Goal: Browse casually

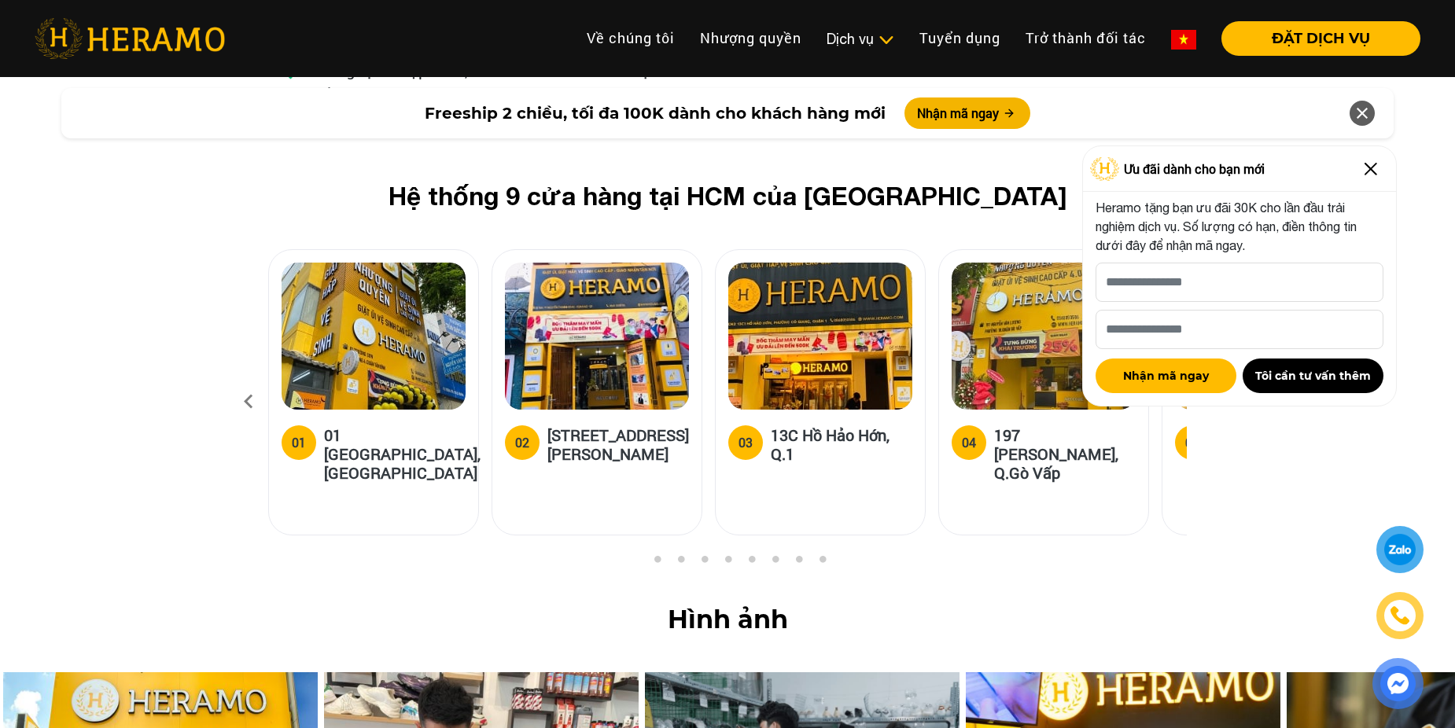
scroll to position [6133, 0]
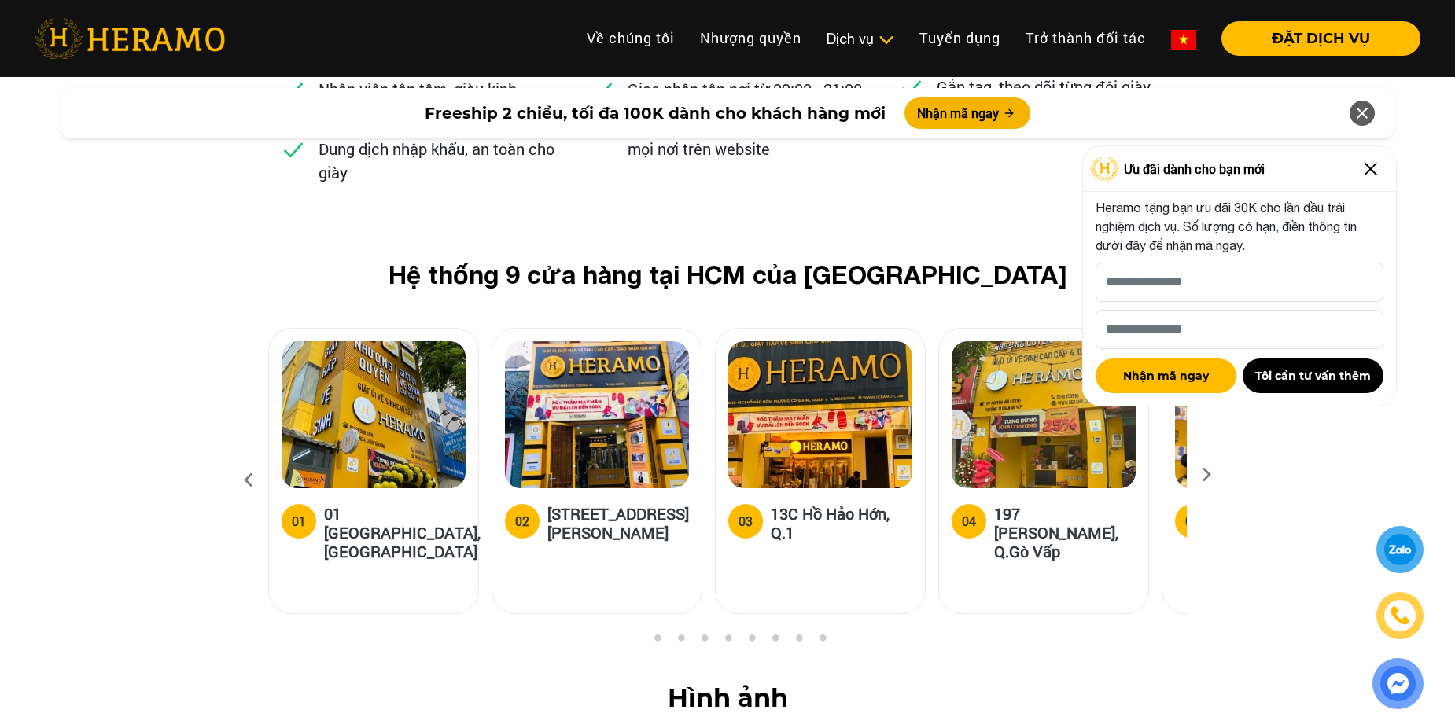
click at [1367, 175] on img at bounding box center [1370, 168] width 25 height 25
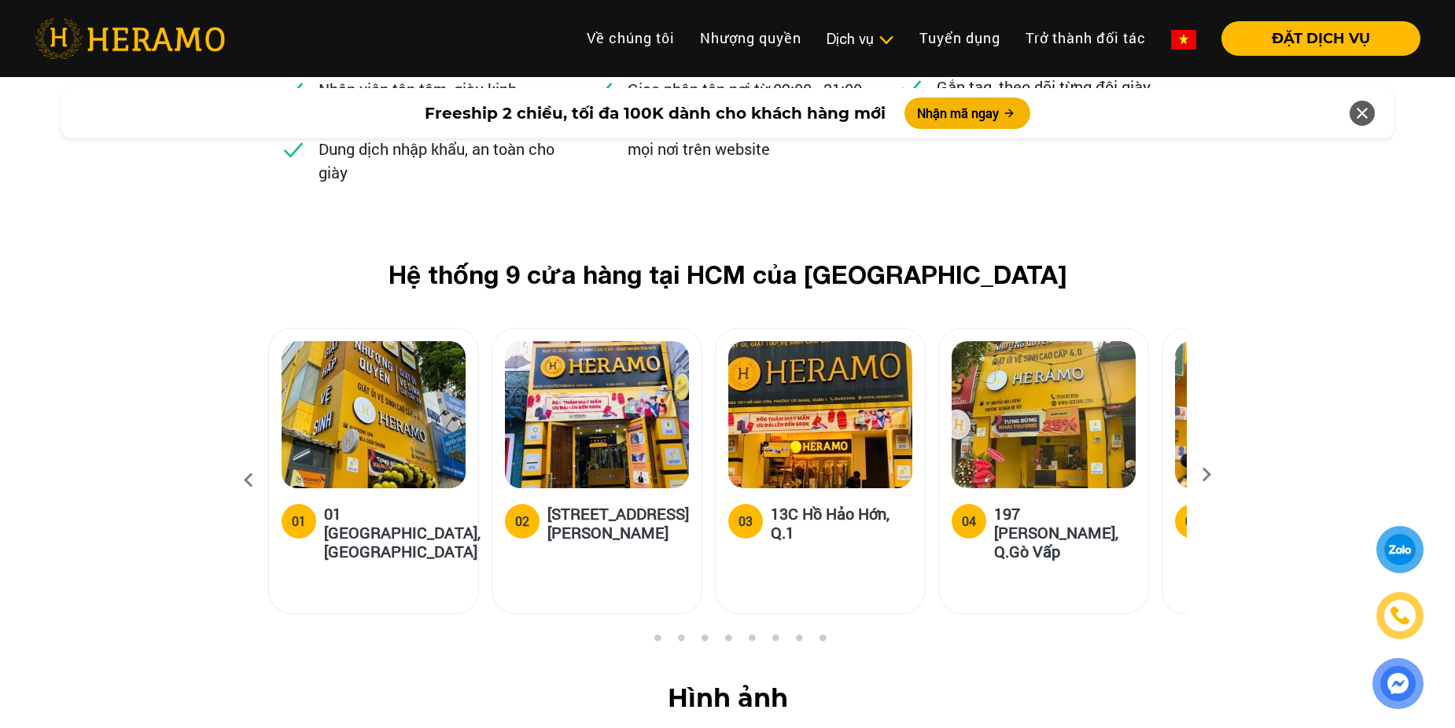
click at [1202, 475] on icon at bounding box center [1206, 480] width 28 height 10
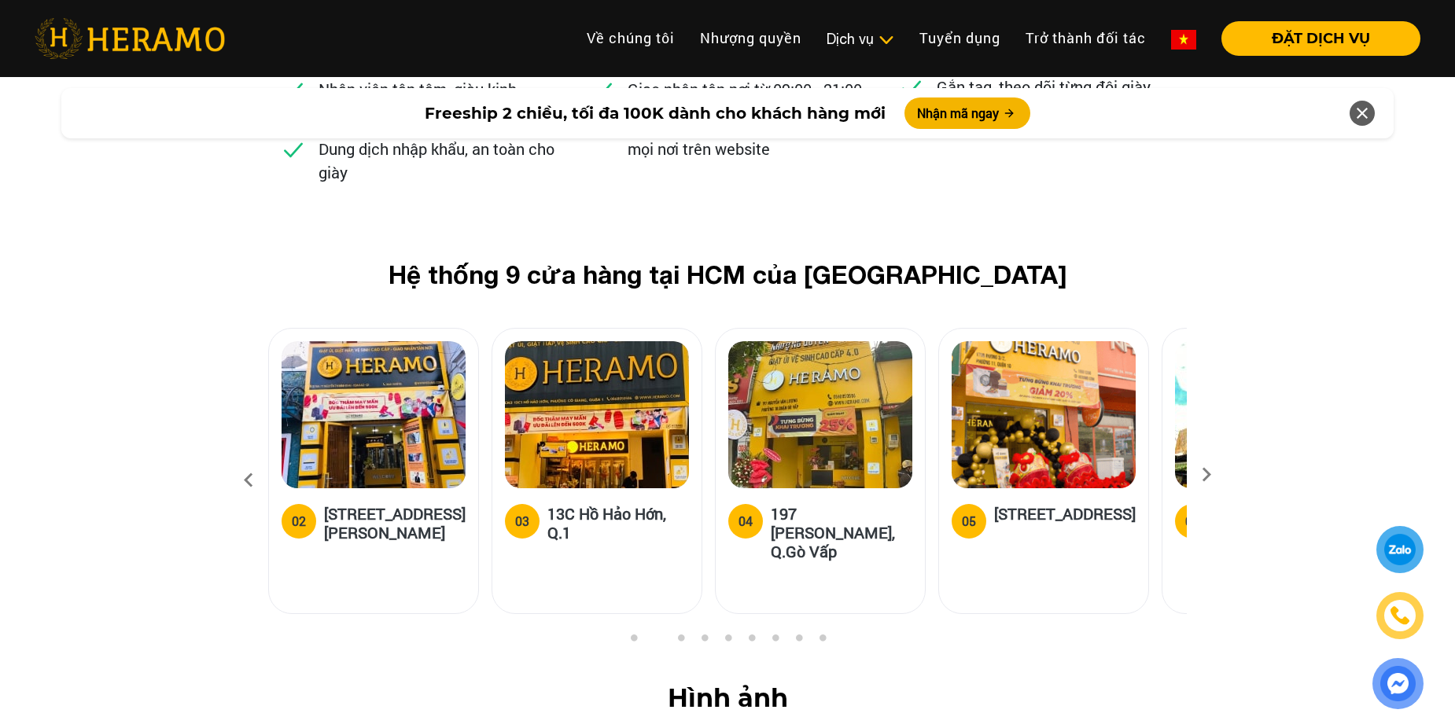
click at [1202, 475] on icon at bounding box center [1206, 480] width 28 height 10
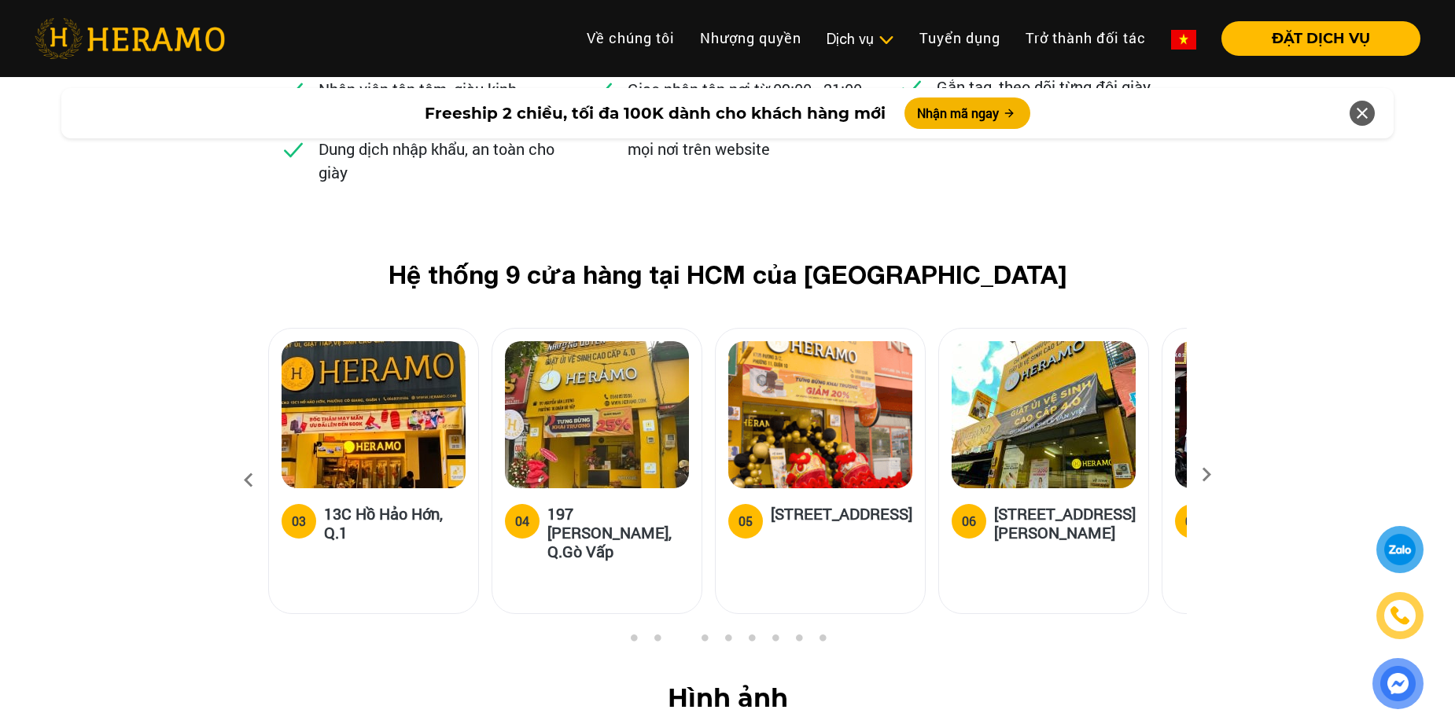
click at [1202, 475] on icon at bounding box center [1206, 480] width 28 height 10
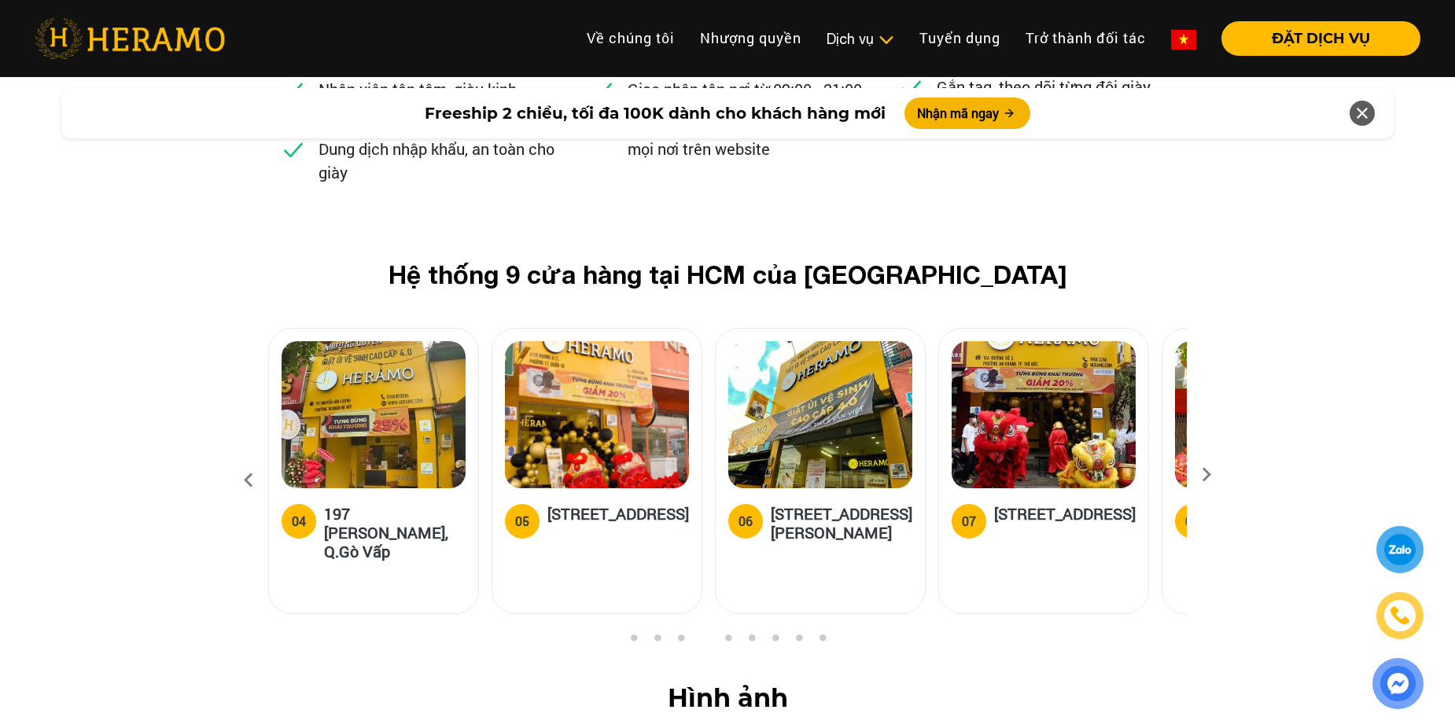
click at [1202, 475] on icon at bounding box center [1206, 480] width 28 height 10
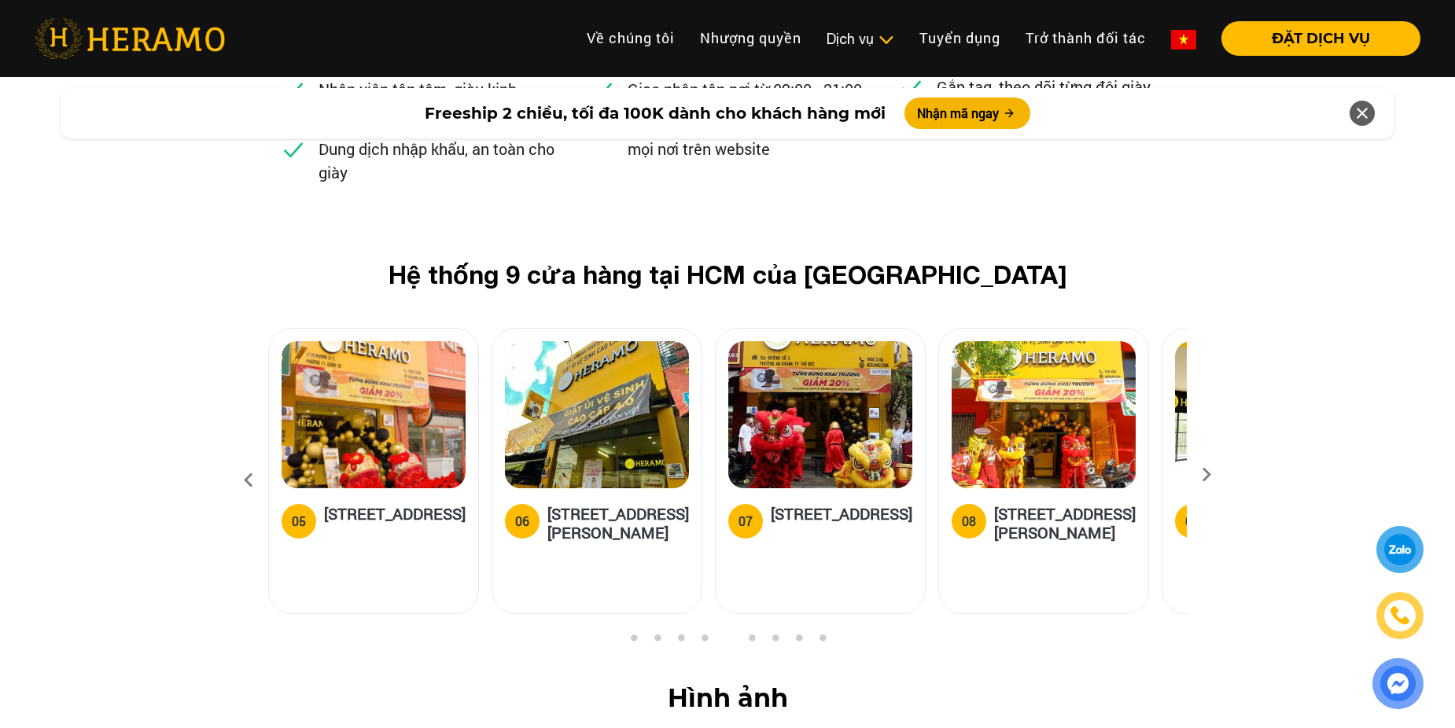
click at [1202, 475] on icon at bounding box center [1206, 480] width 28 height 10
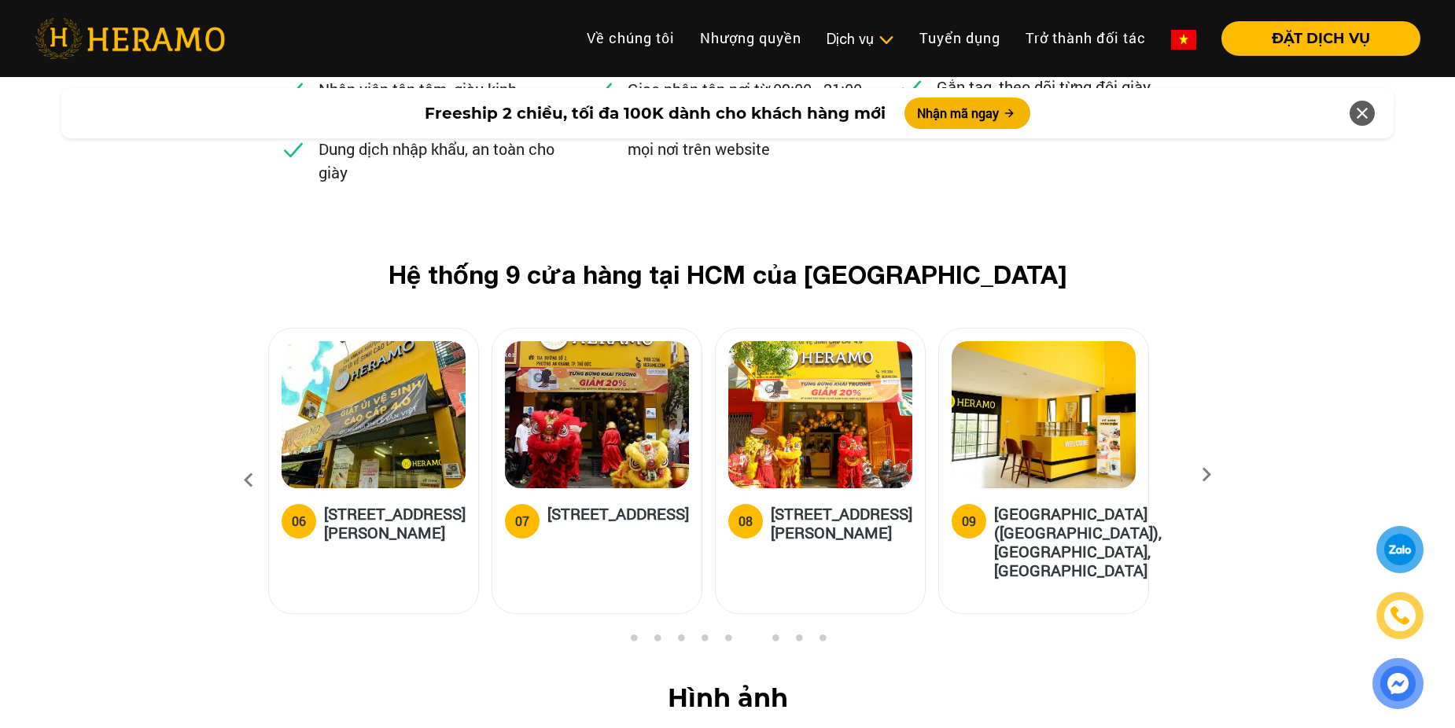
click at [1202, 475] on icon at bounding box center [1206, 480] width 28 height 10
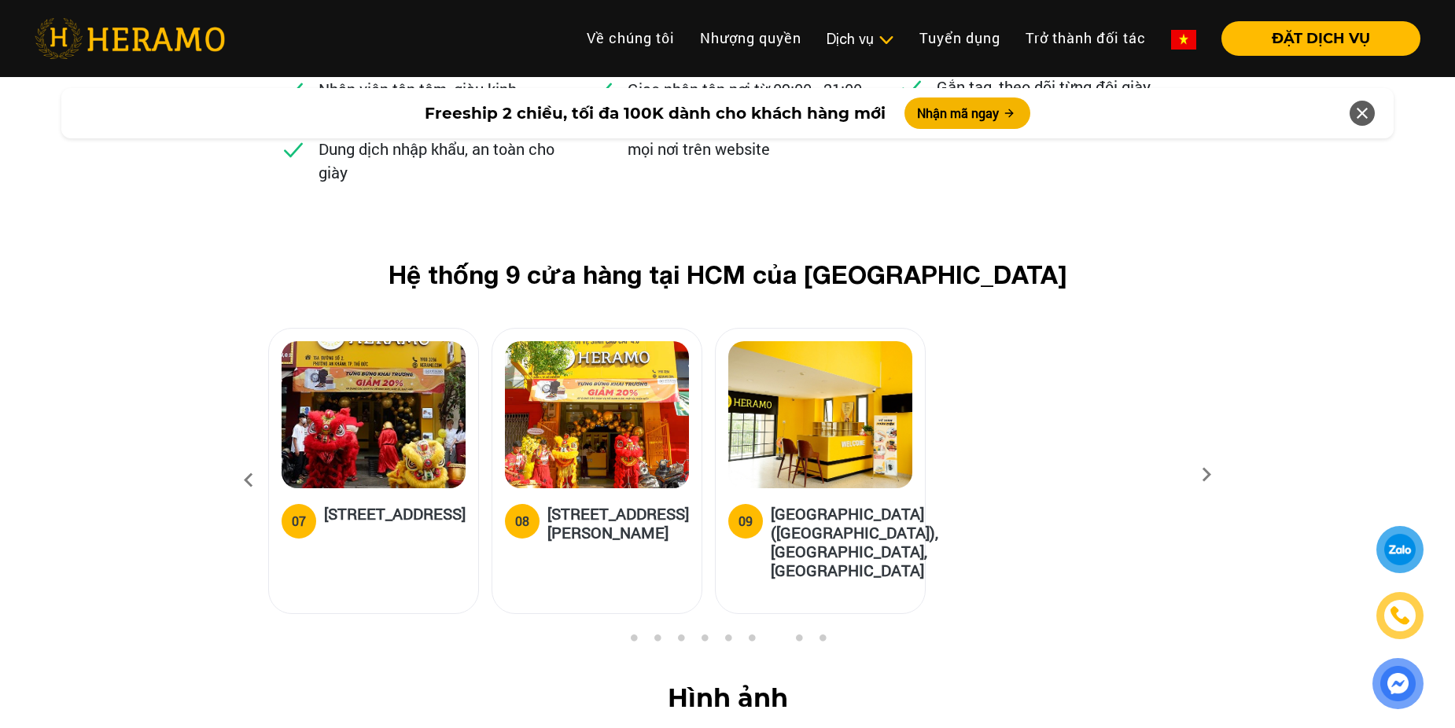
click at [1202, 475] on icon at bounding box center [1206, 480] width 28 height 10
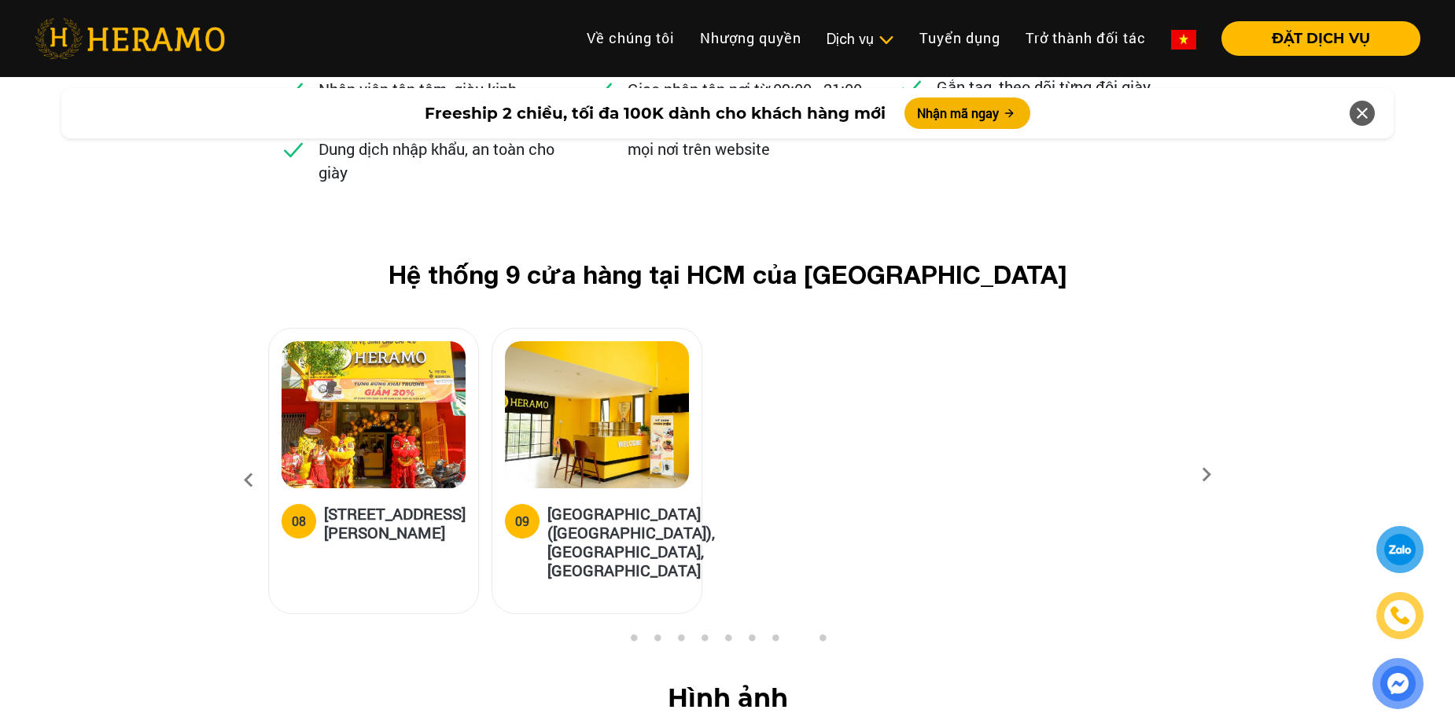
click at [1202, 475] on icon at bounding box center [1206, 480] width 28 height 10
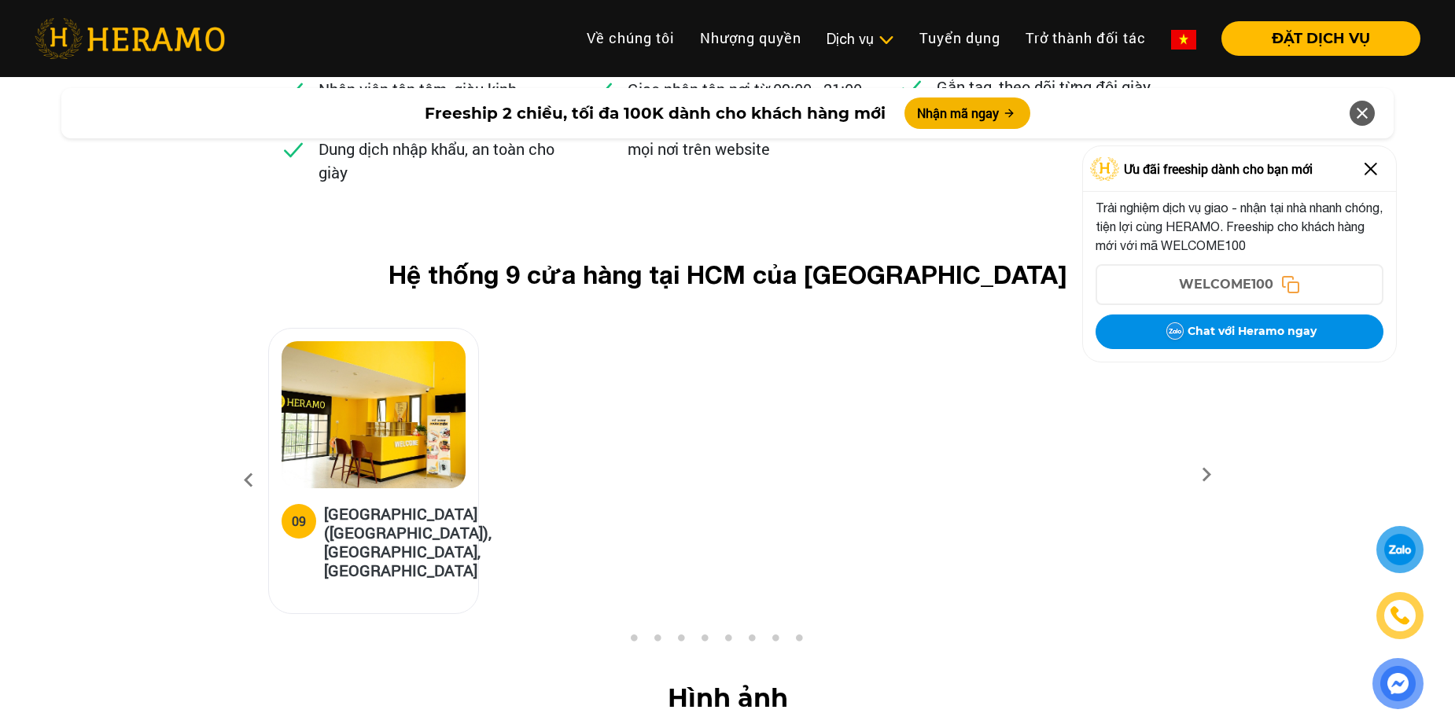
scroll to position [6054, 0]
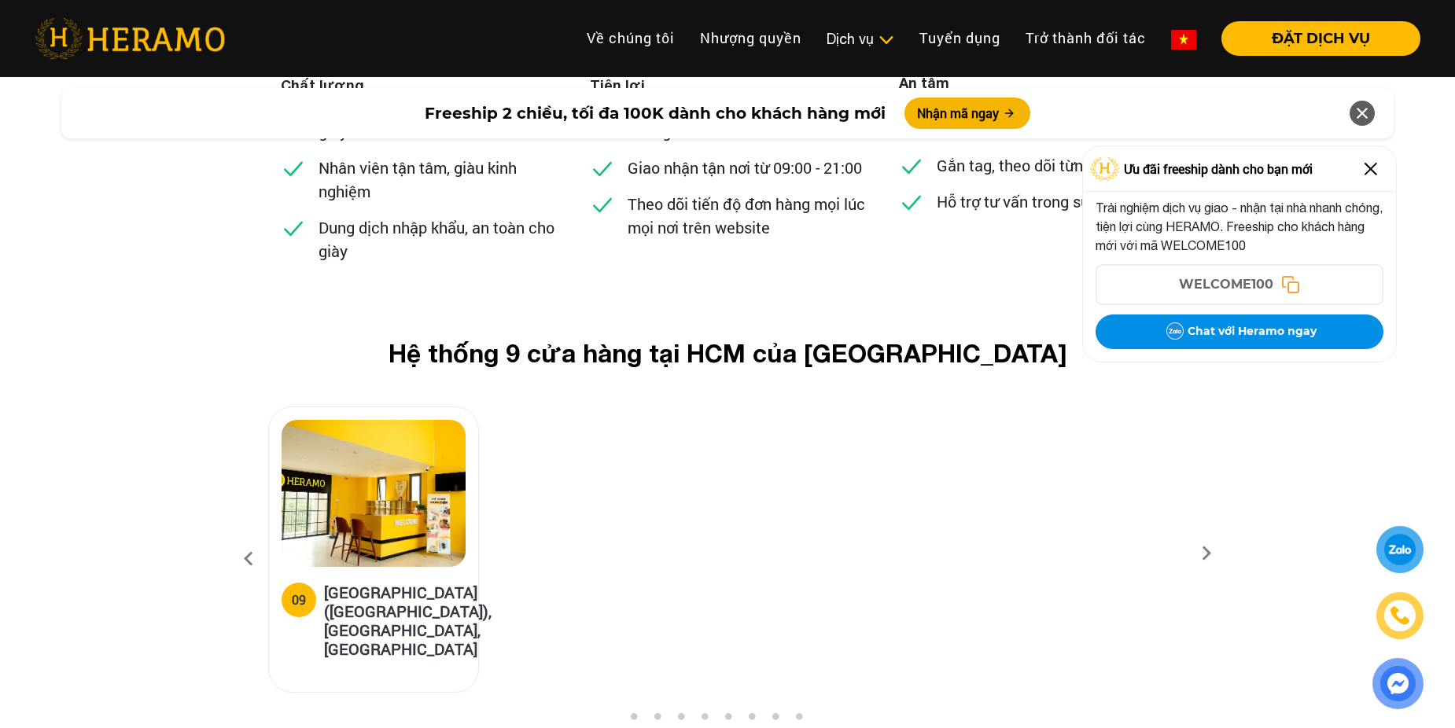
click at [1204, 554] on icon at bounding box center [1206, 559] width 28 height 10
click at [636, 712] on button "1" at bounding box center [633, 720] width 16 height 16
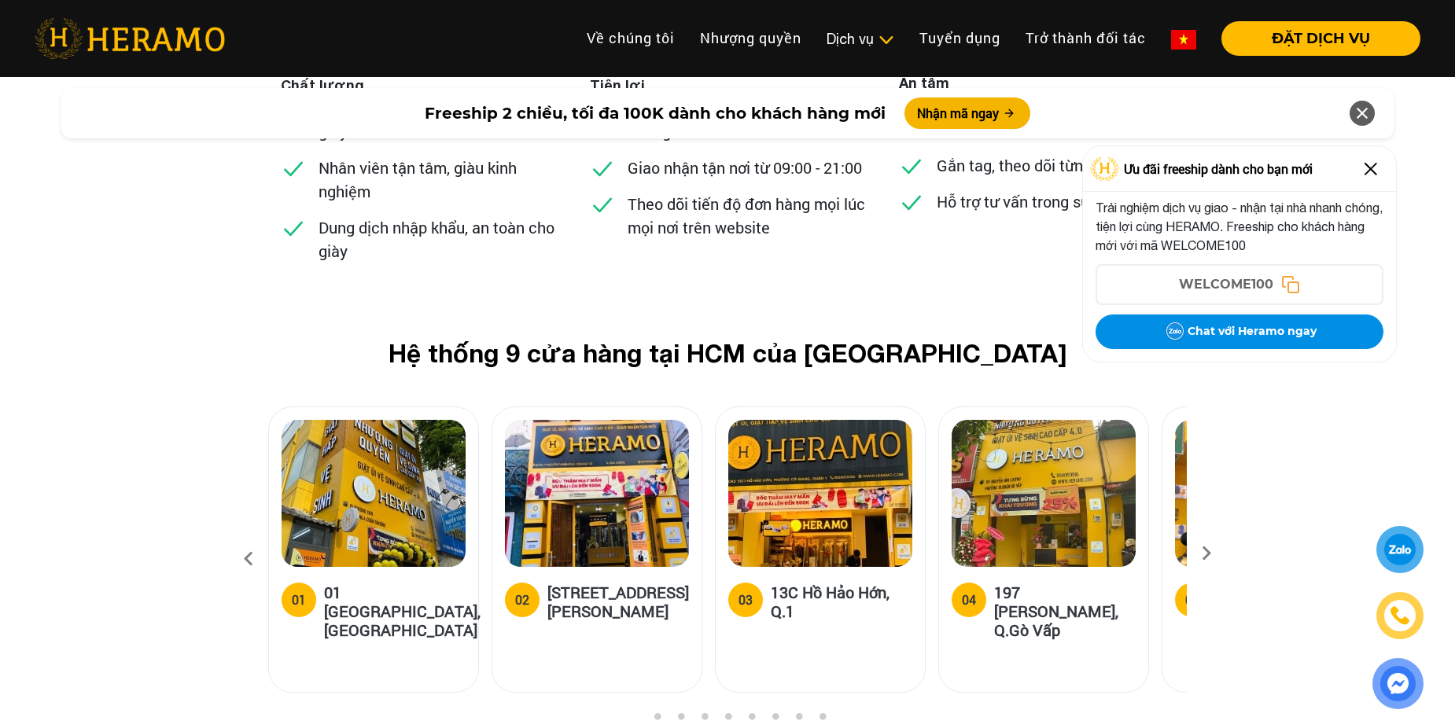
scroll to position [6369, 0]
